Goal: Transaction & Acquisition: Purchase product/service

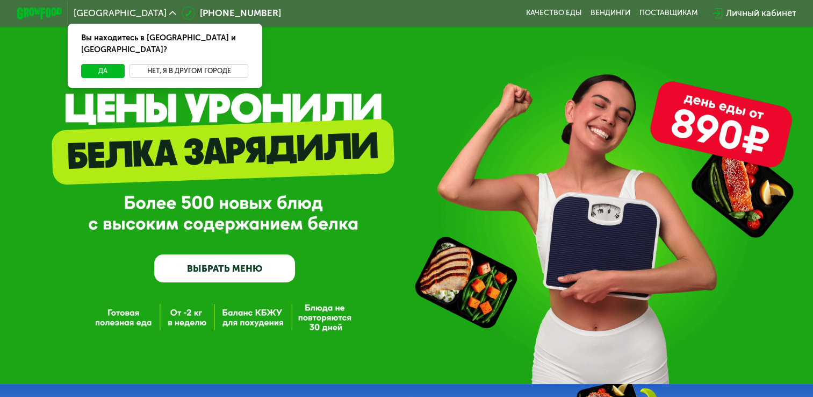
click at [166, 64] on button "Нет, я в другом городе" at bounding box center [189, 70] width 119 height 13
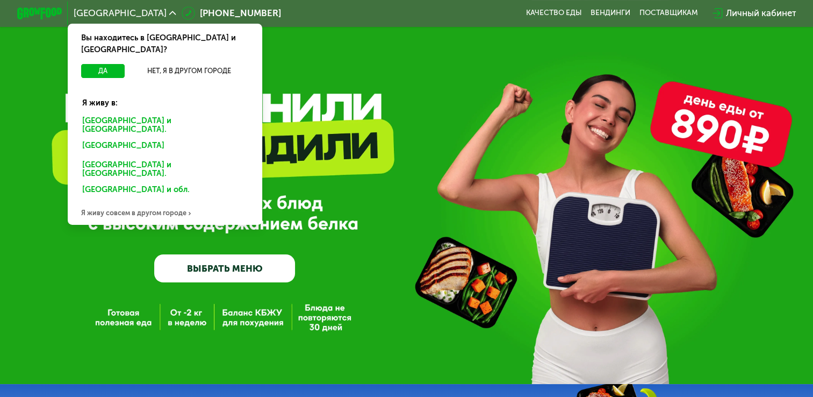
click at [140, 138] on div "Санкт-Петербурге и обл." at bounding box center [163, 147] width 176 height 18
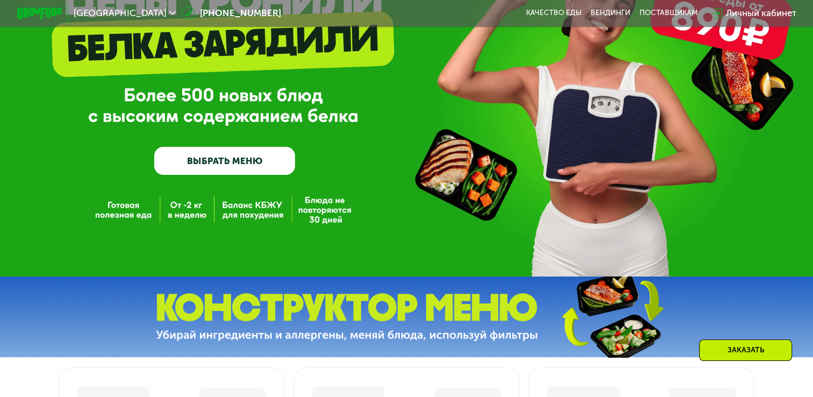
click at [255, 162] on link "ВЫБРАТЬ МЕНЮ" at bounding box center [224, 161] width 141 height 28
click at [230, 174] on link "ВЫБРАТЬ МЕНЮ" at bounding box center [224, 161] width 141 height 28
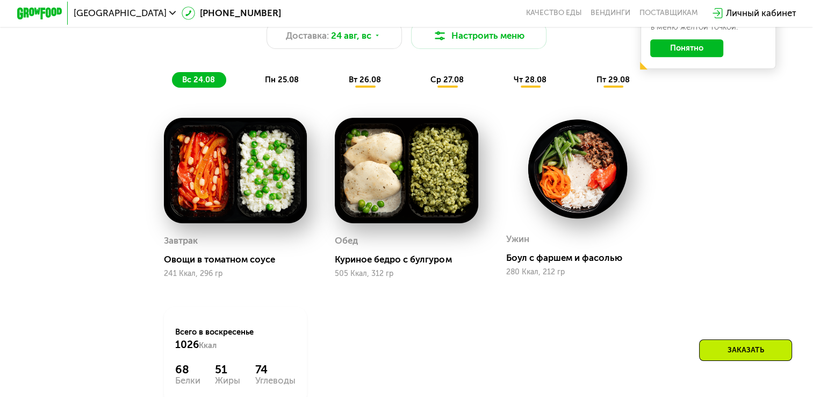
scroll to position [558, 0]
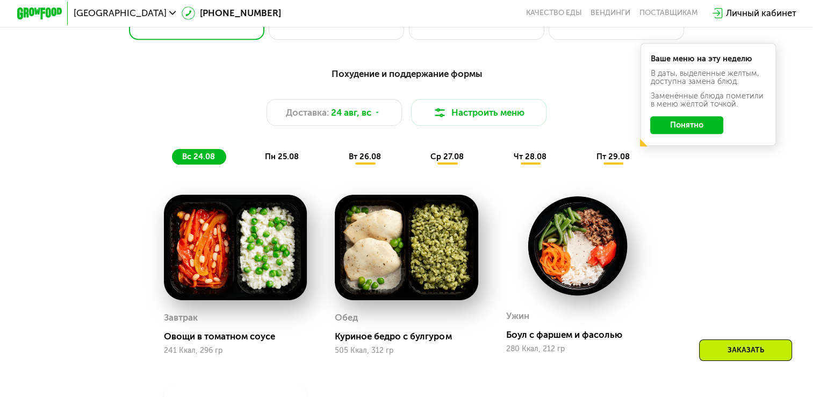
click at [339, 155] on div "пн 25.08" at bounding box center [366, 157] width 54 height 16
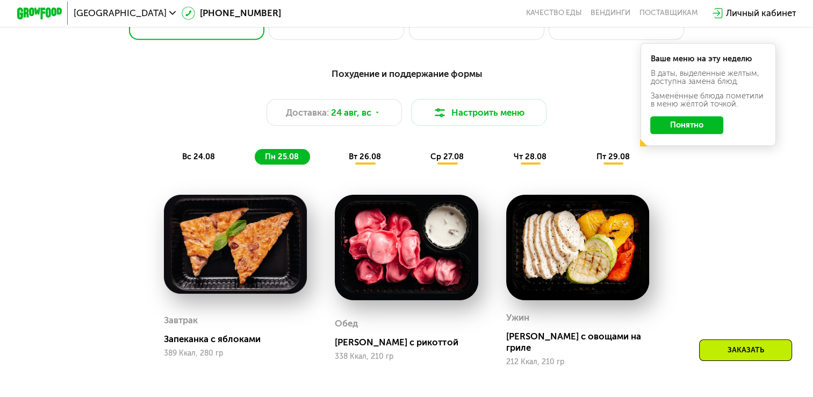
click at [365, 161] on span "вт 26.08" at bounding box center [365, 157] width 32 height 10
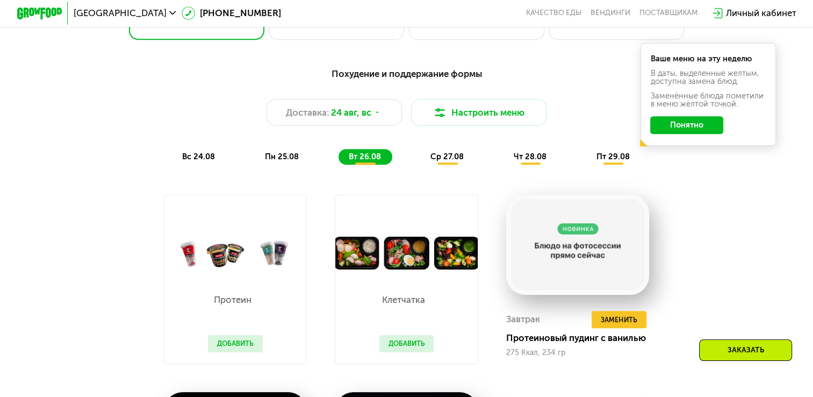
click at [445, 161] on span "ср 27.08" at bounding box center [447, 157] width 33 height 10
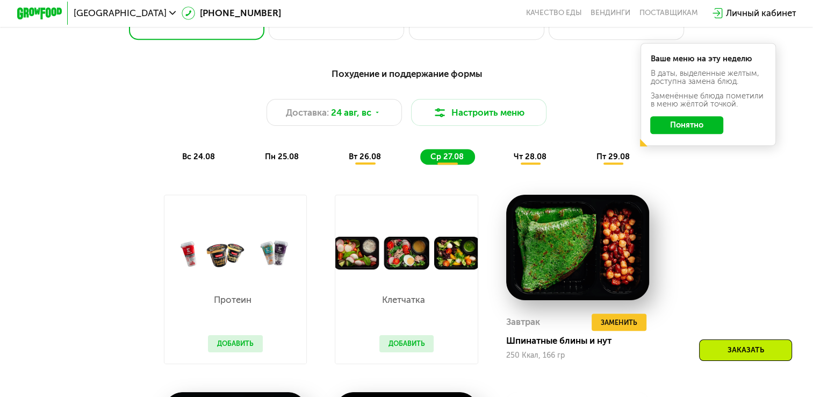
click at [531, 161] on span "чт 28.08" at bounding box center [530, 157] width 33 height 10
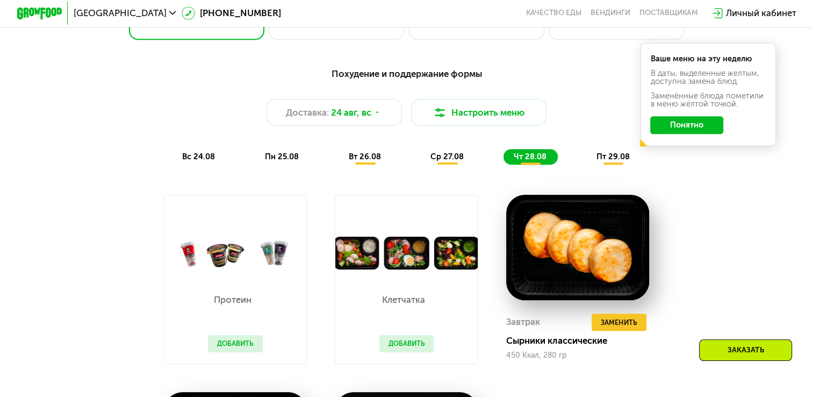
click at [598, 156] on div "пт 29.08" at bounding box center [614, 157] width 55 height 16
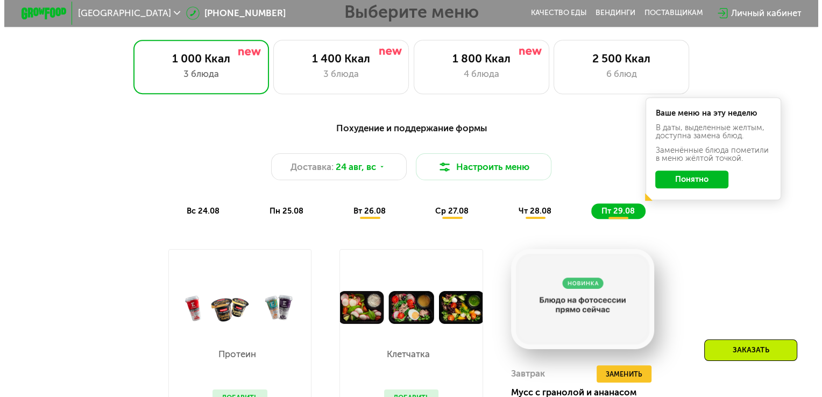
scroll to position [504, 0]
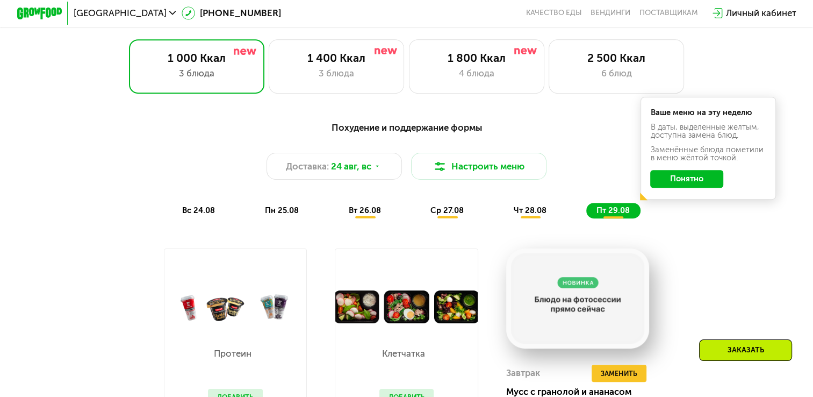
click at [208, 215] on span "вс 24.08" at bounding box center [198, 210] width 33 height 10
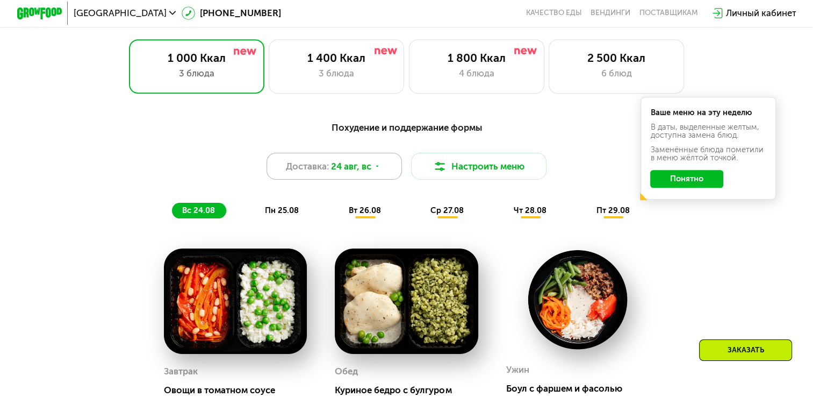
click at [367, 173] on span "24 авг, вс" at bounding box center [351, 166] width 40 height 13
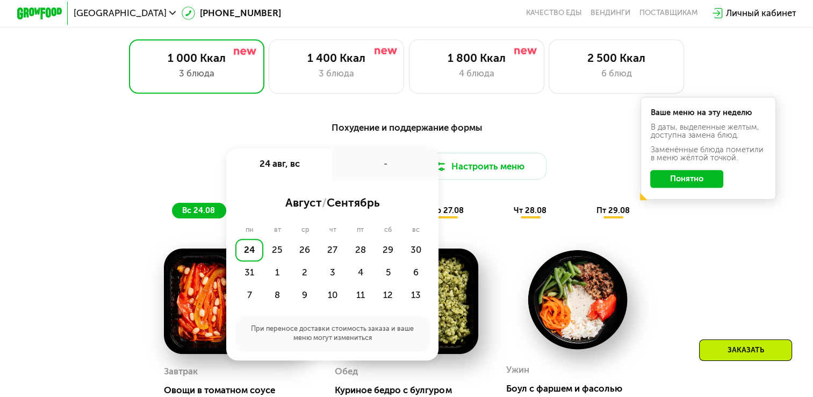
click at [209, 180] on div "Доставка: [DATE] авг, вс - август / сентябрь пн вт ср чт пт сб вс 24 25 26 27 2…" at bounding box center [406, 166] width 669 height 27
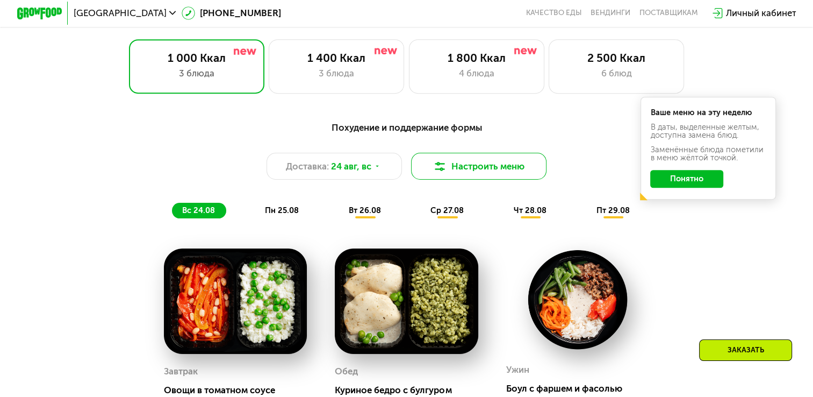
click at [446, 173] on img at bounding box center [439, 166] width 13 height 13
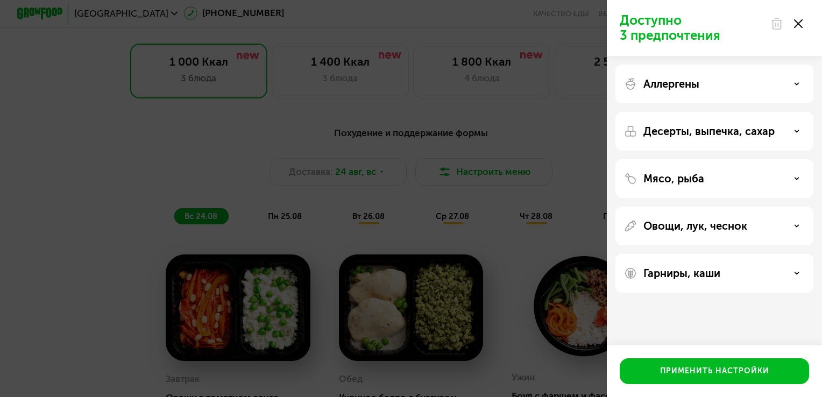
click at [675, 184] on p "Мясо, рыба" at bounding box center [673, 178] width 61 height 13
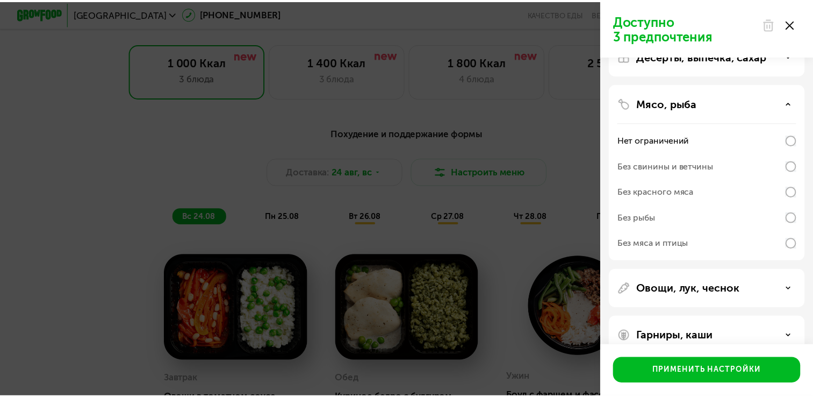
scroll to position [96, 0]
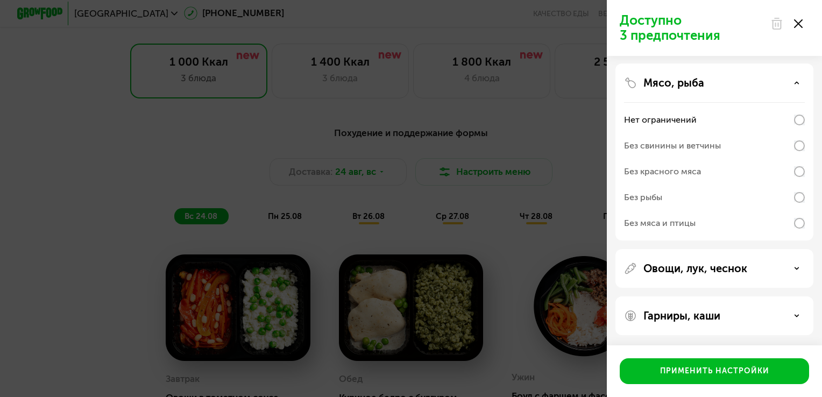
click at [692, 225] on div "Без мяса и птицы" at bounding box center [660, 223] width 72 height 13
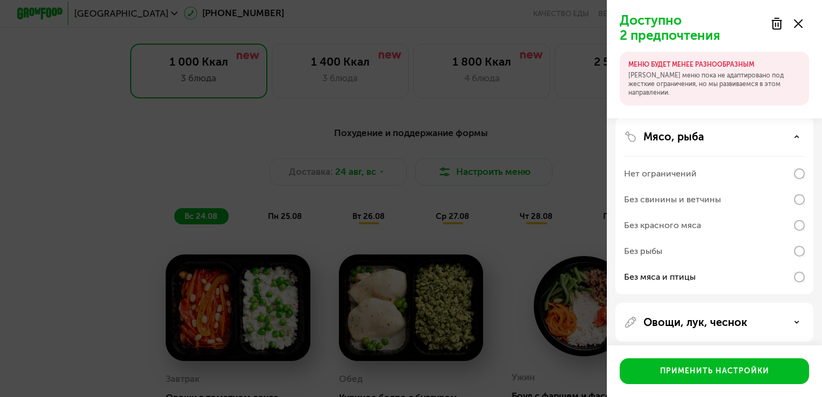
click at [488, 139] on div "Доступно 2 предпочтения МЕНЮ БУДЕТ МЕНЕЕ РАЗНООБРАЗНЫМ Наше меню пока не адапти…" at bounding box center [411, 198] width 822 height 397
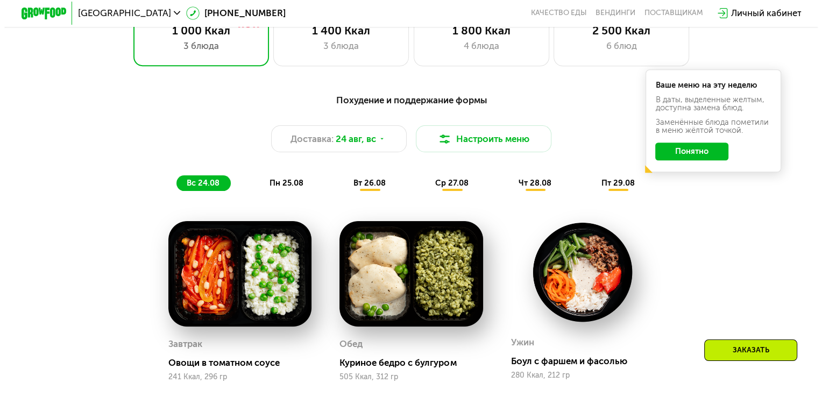
scroll to position [558, 0]
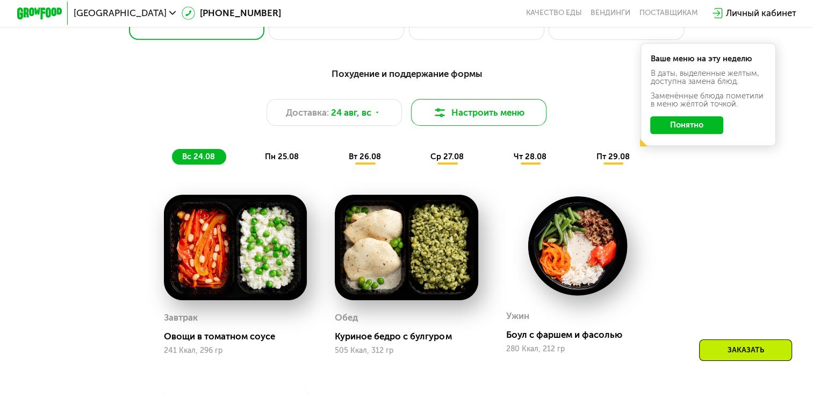
click at [478, 117] on button "Настроить меню" at bounding box center [478, 112] width 135 height 27
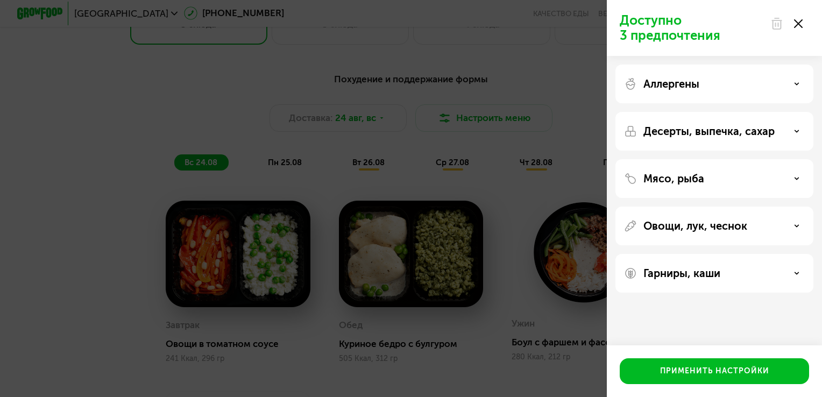
click at [730, 183] on div "Мясо, рыба" at bounding box center [714, 178] width 181 height 13
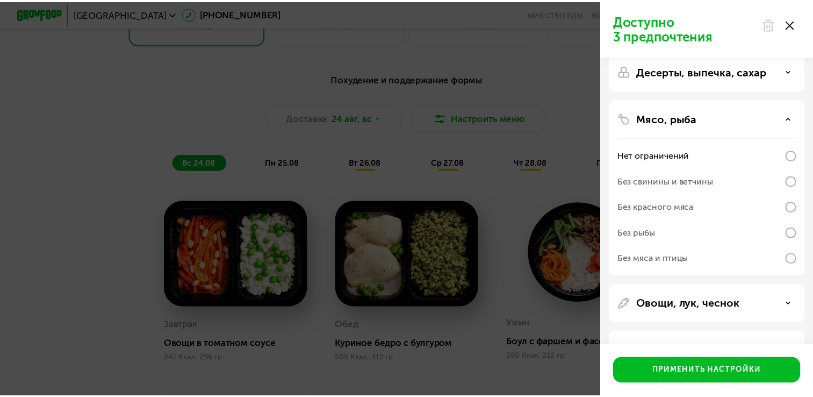
scroll to position [96, 0]
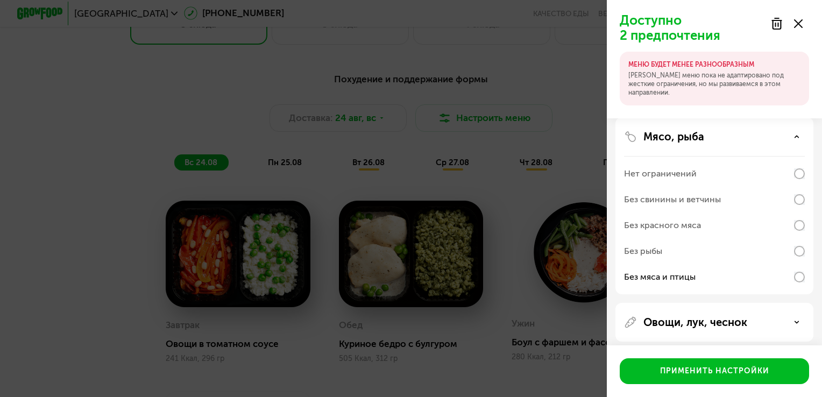
click at [548, 133] on div "Доступно 2 предпочтения МЕНЮ БУДЕТ МЕНЕЕ РАЗНООБРАЗНЫМ Наше меню пока не адапти…" at bounding box center [411, 198] width 822 height 397
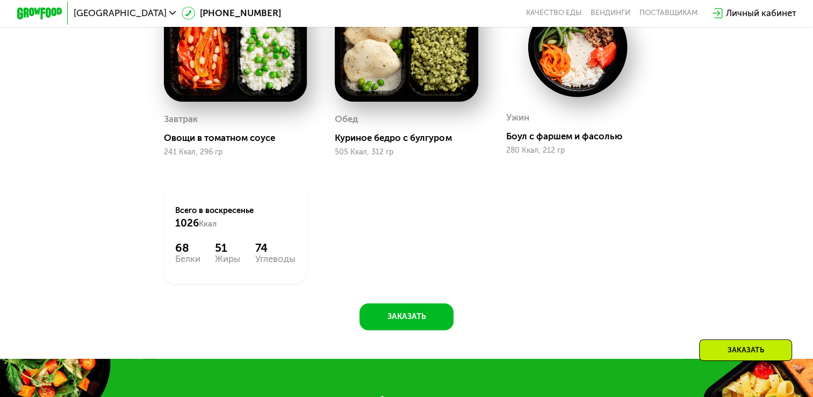
scroll to position [773, 0]
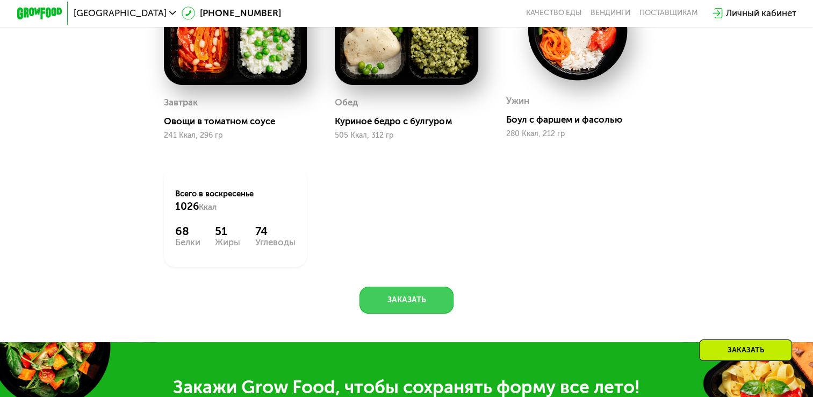
click at [410, 302] on button "Заказать" at bounding box center [407, 300] width 94 height 27
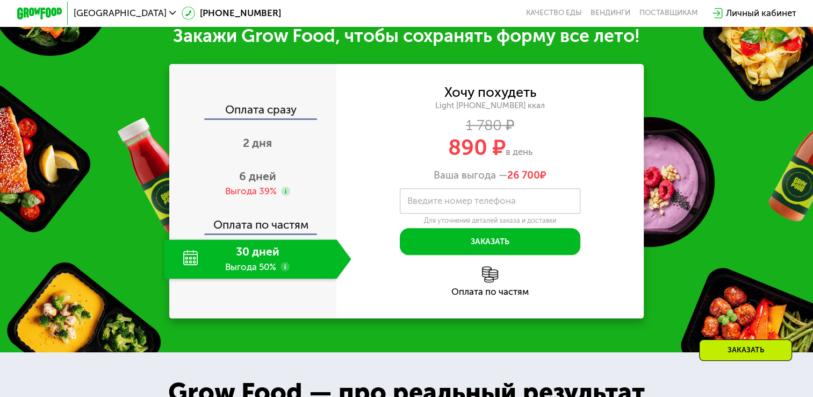
scroll to position [1124, 0]
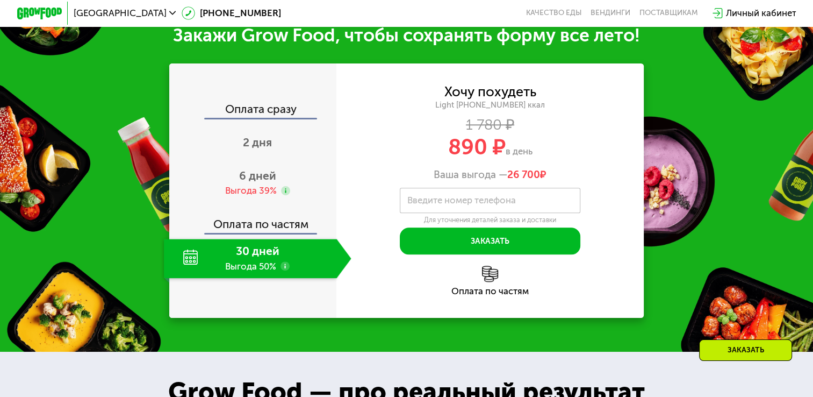
click at [282, 233] on div "Оплата по частям" at bounding box center [253, 220] width 166 height 26
click at [277, 233] on div "Оплата по частям" at bounding box center [253, 220] width 166 height 26
click at [288, 118] on div "Оплата сразу" at bounding box center [253, 110] width 166 height 15
drag, startPoint x: 267, startPoint y: 270, endPoint x: 278, endPoint y: 277, distance: 13.3
click at [277, 277] on div "30 дней Выгода 50%" at bounding box center [250, 259] width 173 height 40
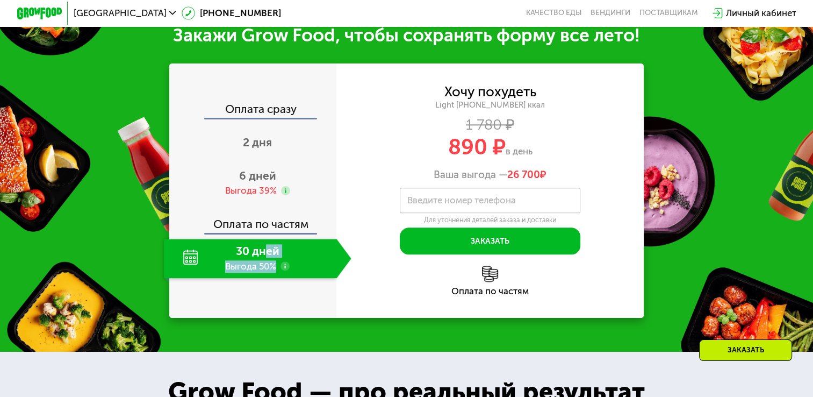
click at [279, 278] on div "30 дней Выгода 50%" at bounding box center [250, 259] width 173 height 40
click at [281, 270] on use at bounding box center [285, 265] width 9 height 9
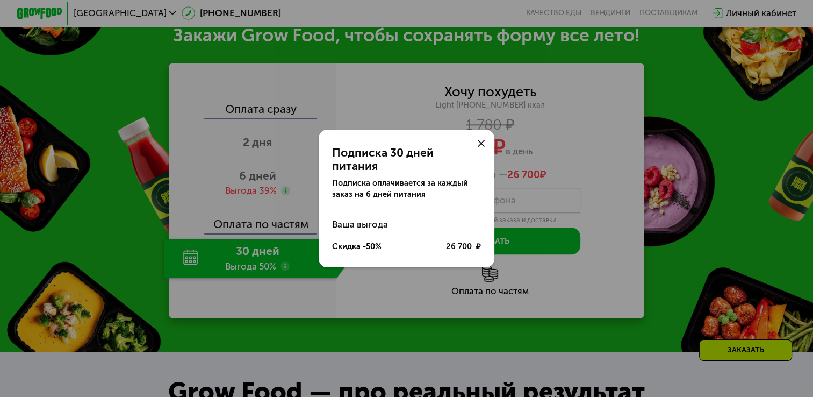
click at [480, 147] on icon at bounding box center [481, 143] width 7 height 7
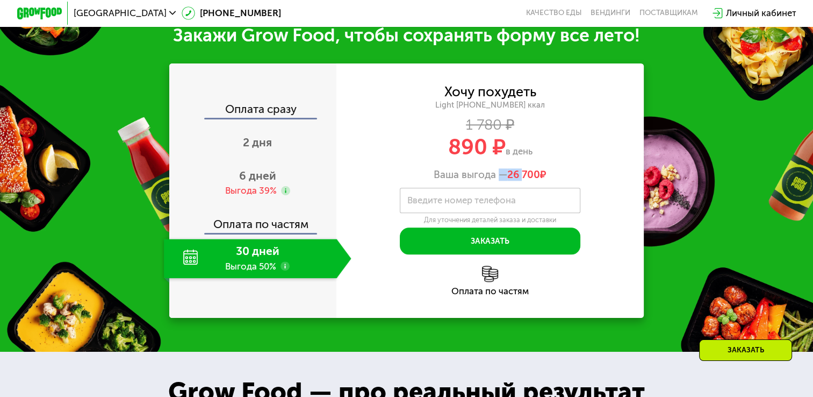
drag, startPoint x: 504, startPoint y: 184, endPoint x: 524, endPoint y: 185, distance: 19.9
click at [524, 181] on div "Ваша выгода — 26 700 ₽" at bounding box center [491, 174] width 308 height 12
drag, startPoint x: 524, startPoint y: 185, endPoint x: 522, endPoint y: 162, distance: 22.6
click at [522, 156] on span "в день" at bounding box center [518, 151] width 27 height 11
drag, startPoint x: 505, startPoint y: 162, endPoint x: 474, endPoint y: 168, distance: 31.7
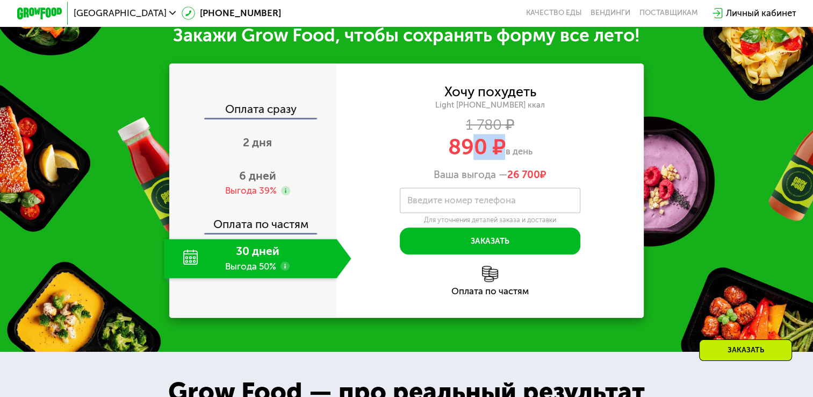
click at [474, 158] on div "890 ₽ в день" at bounding box center [491, 148] width 308 height 22
drag, startPoint x: 474, startPoint y: 168, endPoint x: 474, endPoint y: 175, distance: 7.5
click at [474, 175] on div "Хочу похудеть Light [PHONE_NUMBER] ккал 1 780 ₽ 890 ₽ в день Ваша выгода — 26 7…" at bounding box center [491, 132] width 308 height 95
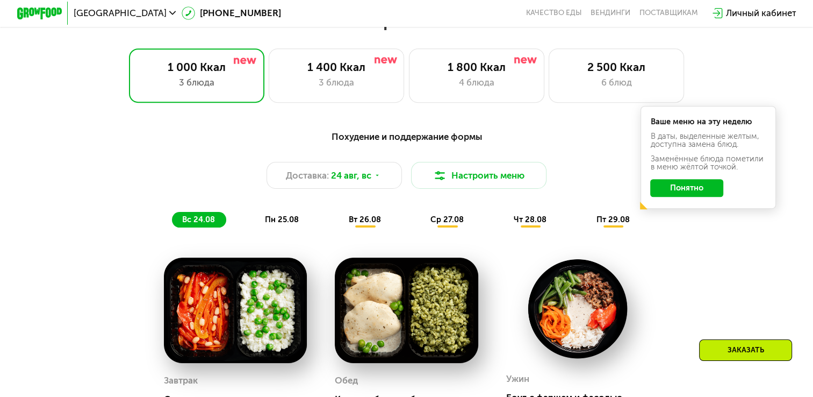
scroll to position [587, 0]
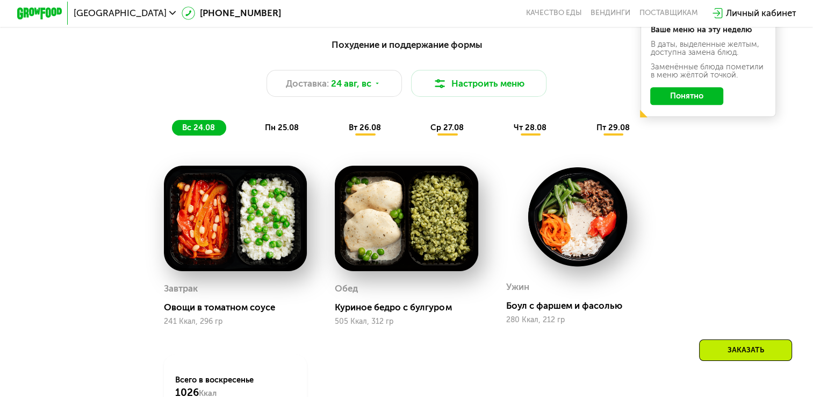
click at [289, 132] on span "пн 25.08" at bounding box center [282, 128] width 34 height 10
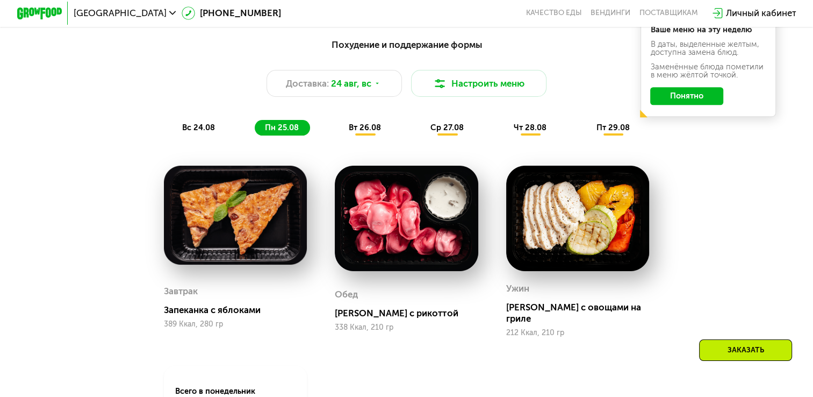
click at [381, 131] on span "вт 26.08" at bounding box center [365, 128] width 32 height 10
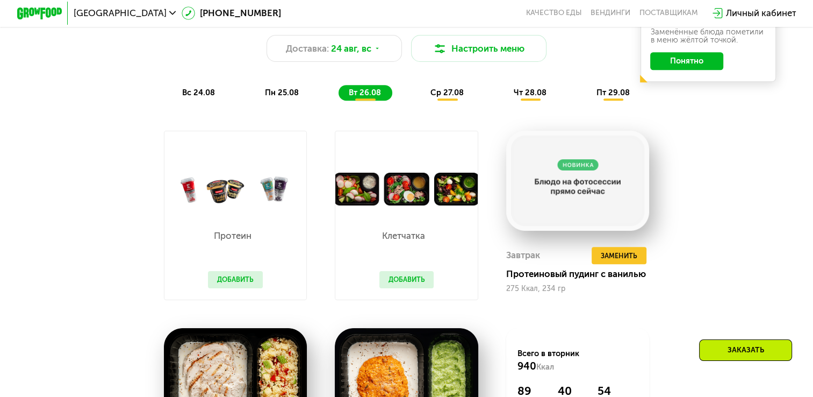
scroll to position [640, 0]
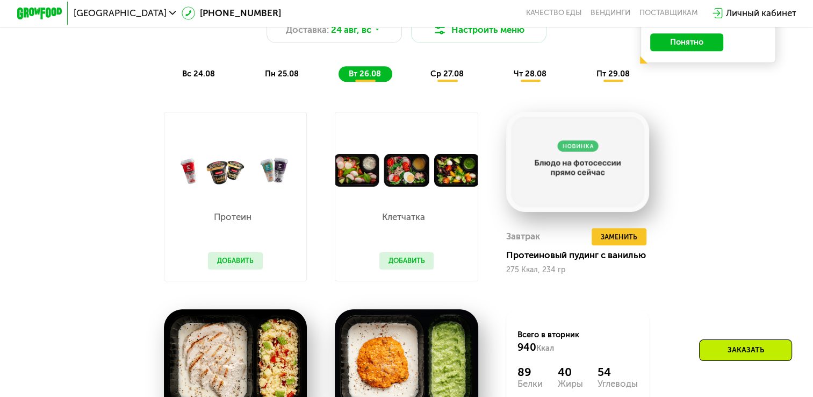
click at [399, 105] on div "Клетчатка Добавить" at bounding box center [407, 196] width 172 height 198
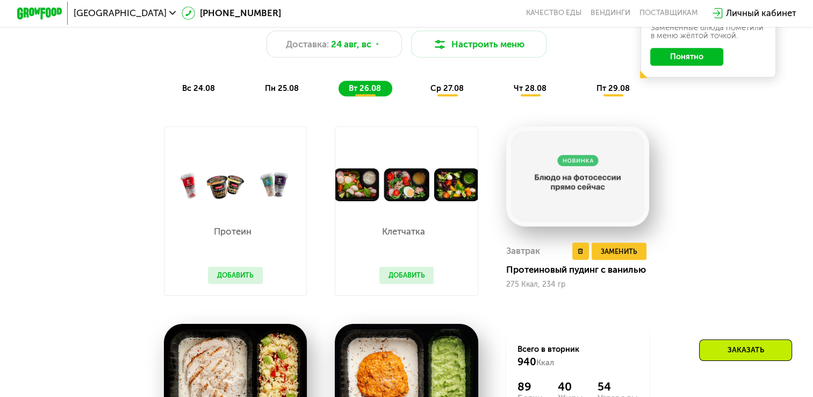
scroll to position [587, 0]
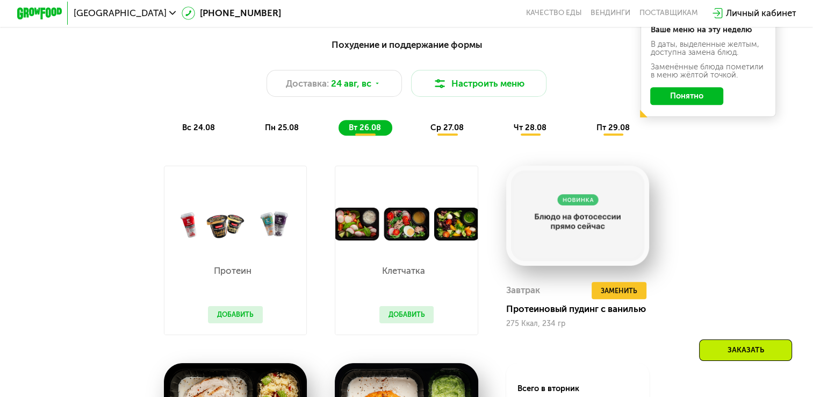
click at [462, 132] on span "ср 27.08" at bounding box center [447, 128] width 33 height 10
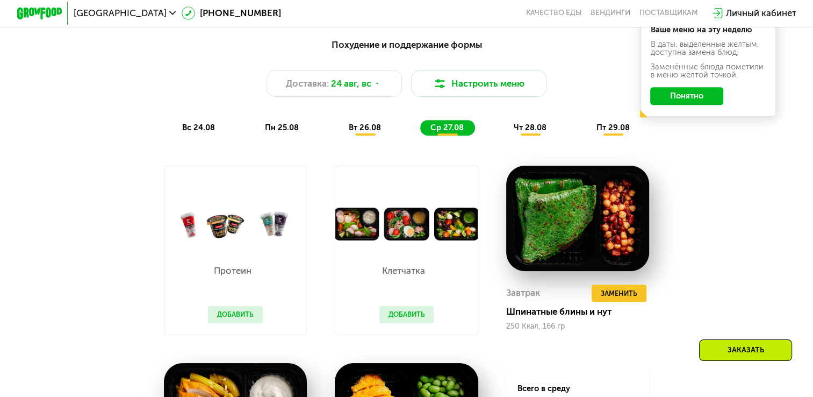
click at [519, 132] on span "чт 28.08" at bounding box center [530, 128] width 33 height 10
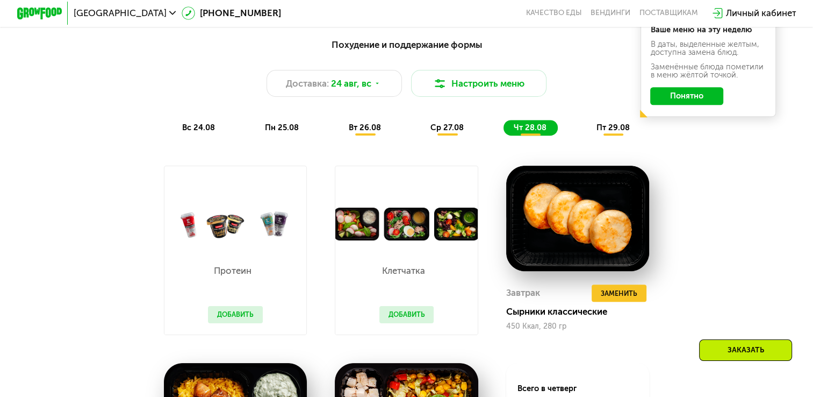
click at [597, 135] on div "пт 29.08" at bounding box center [614, 128] width 55 height 16
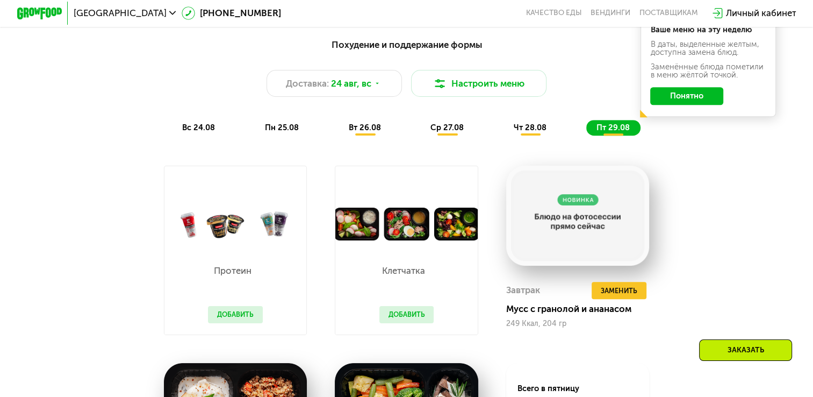
click at [587, 135] on div "чт 28.08" at bounding box center [614, 128] width 55 height 16
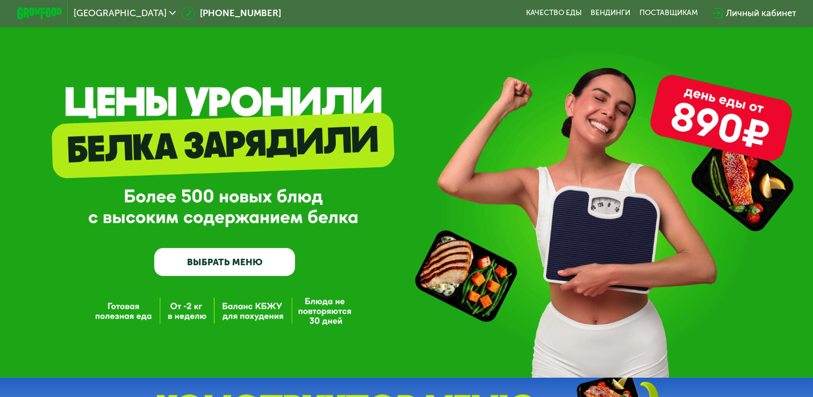
scroll to position [0, 0]
